Goal: Information Seeking & Learning: Understand process/instructions

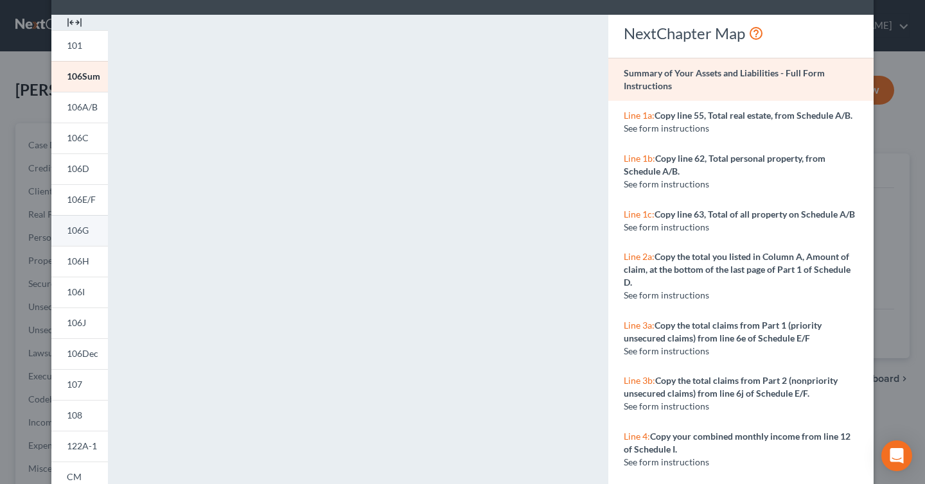
scroll to position [41, 0]
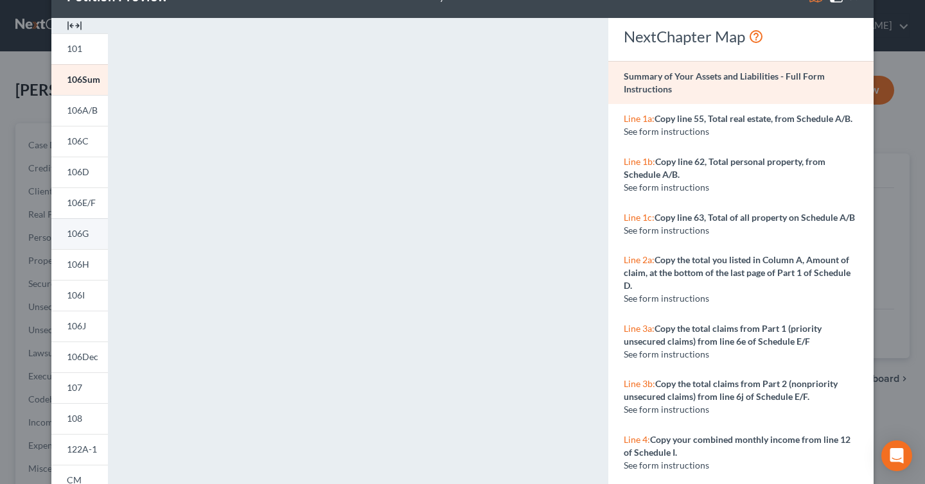
click at [89, 91] on link "106Sum" at bounding box center [79, 79] width 57 height 31
click at [638, 163] on span "Line 1b:" at bounding box center [639, 161] width 31 height 11
drag, startPoint x: 646, startPoint y: 121, endPoint x: 646, endPoint y: 134, distance: 12.8
click at [646, 121] on span "Line 1a:" at bounding box center [639, 118] width 31 height 11
click at [636, 262] on span "Line 2a:" at bounding box center [639, 259] width 31 height 11
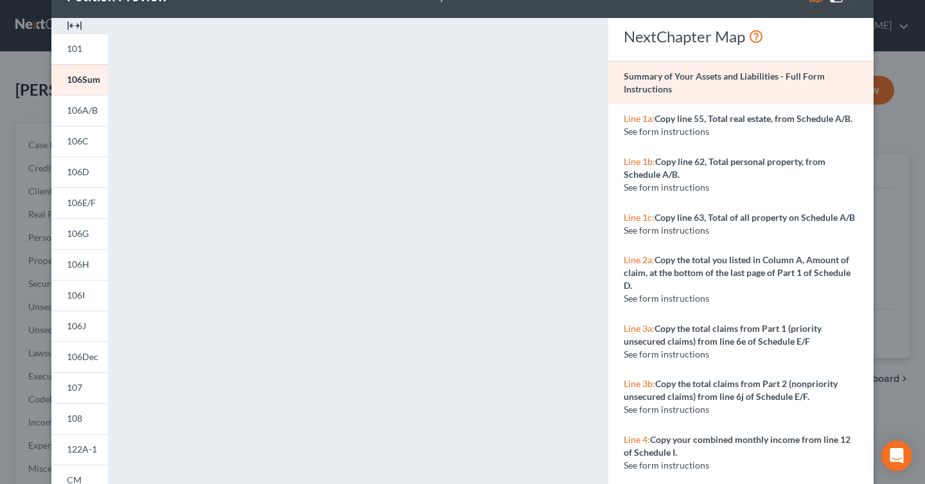
click at [644, 326] on span "Line 3a:" at bounding box center [639, 328] width 31 height 11
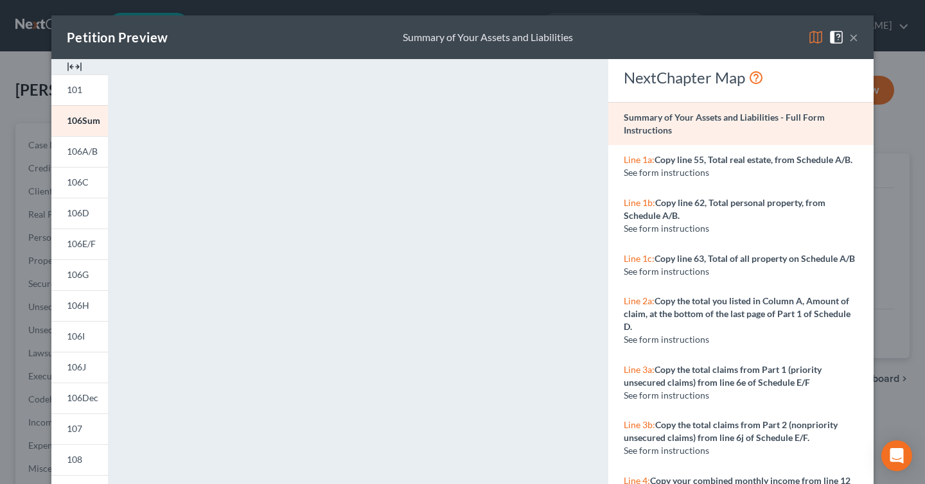
click at [741, 121] on strong "Summary of Your Assets and Liabilities - Full Form Instructions" at bounding box center [724, 124] width 201 height 24
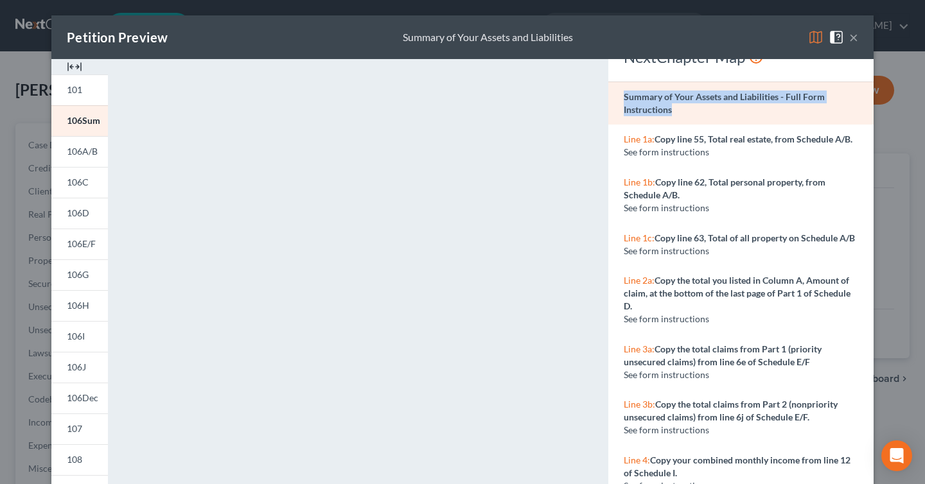
scroll to position [30, 0]
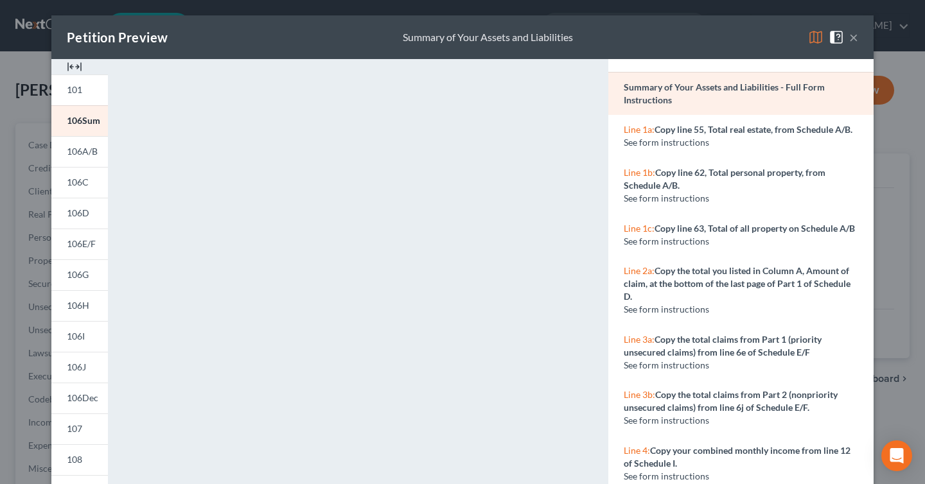
click at [640, 287] on strong "Copy the total you listed in Column A, Amount of claim, at the bottom of the la…" at bounding box center [737, 283] width 227 height 37
click at [639, 386] on div "Line 3b: Copy the total claims from Part 2 (nonpriority unsecured claims) from …" at bounding box center [740, 408] width 265 height 56
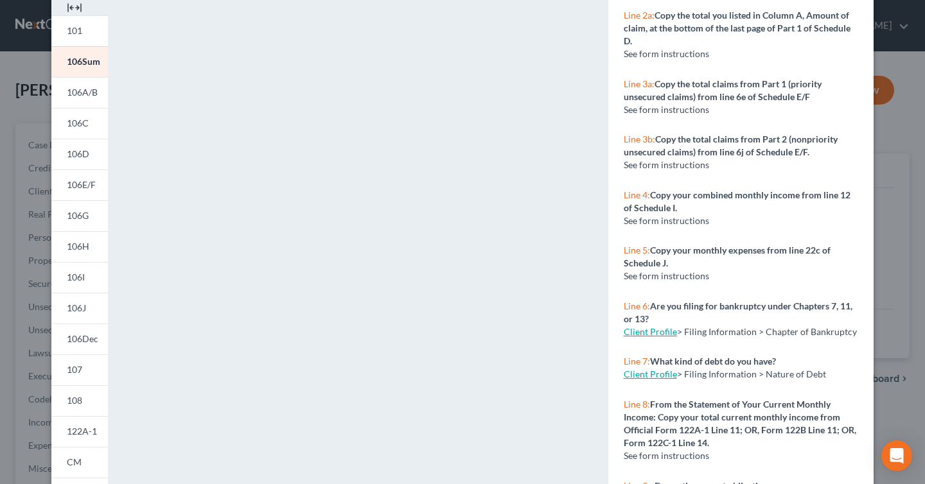
scroll to position [0, 0]
